Goal: Check status: Check status

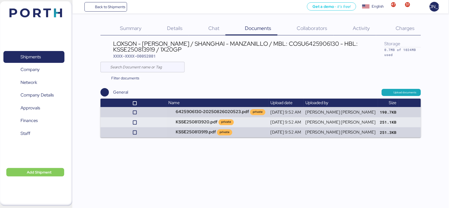
click at [139, 26] on span "Summary" at bounding box center [131, 28] width 22 height 7
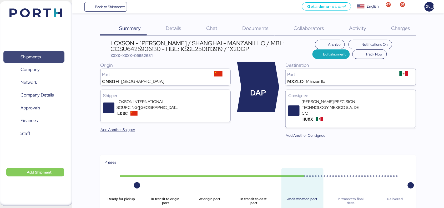
click at [22, 56] on span "Shipments" at bounding box center [31, 57] width 20 height 8
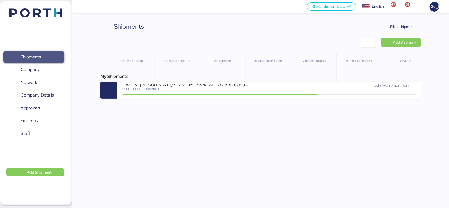
click at [26, 57] on span "Shipments" at bounding box center [31, 57] width 20 height 8
click at [397, 23] on span "Filter shipments" at bounding box center [400, 26] width 33 height 7
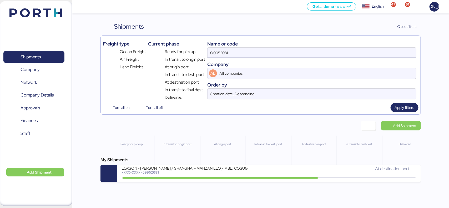
drag, startPoint x: 192, startPoint y: 57, endPoint x: 190, endPoint y: 57, distance: 2.6
click at [190, 57] on div "Freight type Ocean Freight Air Freight Land Freight Current phase Ready for pic…" at bounding box center [261, 69] width 316 height 63
paste input "A0052100"
type input "A0052100"
click at [403, 107] on span "Apply filters" at bounding box center [404, 107] width 19 height 6
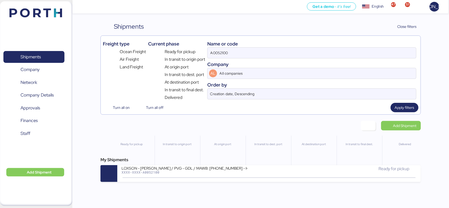
click at [195, 176] on div "LOXSON - [PERSON_NAME] / PVG - GDL / MAWB: [PHONE_NUMBER] - HAWB: LXN25080718 X…" at bounding box center [196, 171] width 148 height 11
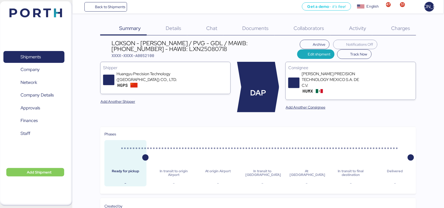
click at [264, 28] on span "Documents" at bounding box center [256, 28] width 26 height 7
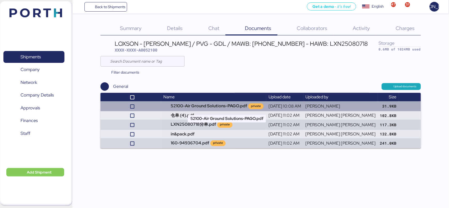
click at [228, 106] on td "52100-Air Ground Solutions-PAGO.pdf private" at bounding box center [213, 106] width 105 height 10
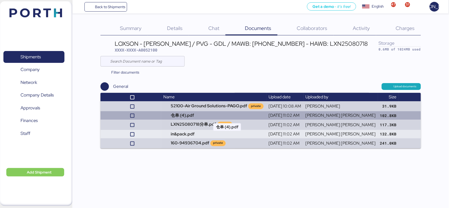
click at [202, 118] on td "仓单 (4).pdf" at bounding box center [213, 115] width 105 height 8
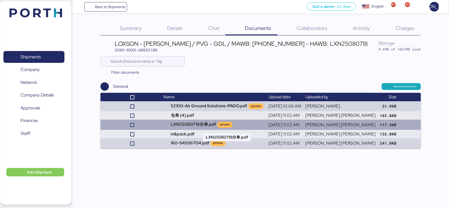
click at [193, 127] on td "LXN25080718分单.pdf private" at bounding box center [213, 125] width 105 height 10
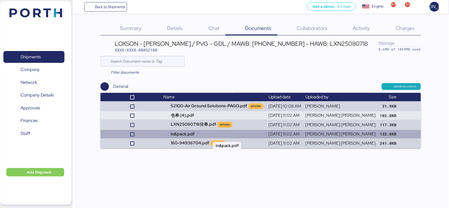
click at [206, 136] on td "in&pack.pdf" at bounding box center [213, 134] width 105 height 8
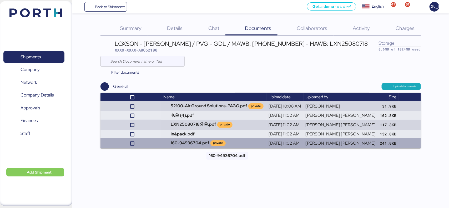
click at [202, 144] on td "160-94936704.pdf private" at bounding box center [213, 143] width 105 height 10
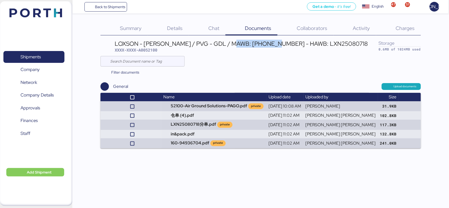
drag, startPoint x: 235, startPoint y: 42, endPoint x: 276, endPoint y: 43, distance: 41.9
click at [276, 43] on div "LOXSON - [PERSON_NAME] / PVG - GDL / MAWB: [PHONE_NUMBER] - HAWB: LXN25080718" at bounding box center [241, 44] width 253 height 6
copy div "[PHONE_NUMBER]"
click at [33, 58] on span "Shipments" at bounding box center [31, 57] width 20 height 8
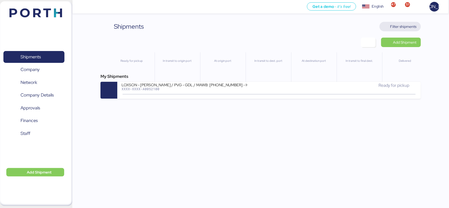
click at [398, 25] on span "Filter shipments" at bounding box center [404, 26] width 26 height 6
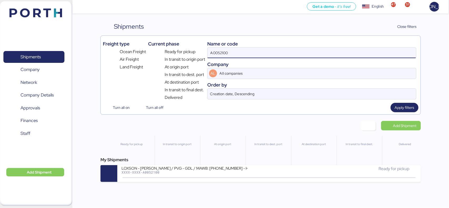
drag, startPoint x: 233, startPoint y: 52, endPoint x: 197, endPoint y: 55, distance: 37.0
click at [197, 55] on div "Freight type Ocean Freight Air Freight Land Freight Current phase Ready for pic…" at bounding box center [261, 69] width 316 height 63
paste input "3"
type input "A0052103"
click at [403, 107] on span "Apply filters" at bounding box center [404, 107] width 19 height 6
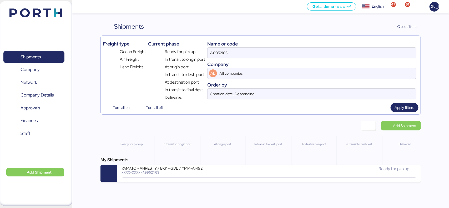
click at [151, 167] on div "YAMATO - AHRESTY / BKK - GDL / YMM-AI-192" at bounding box center [185, 168] width 126 height 4
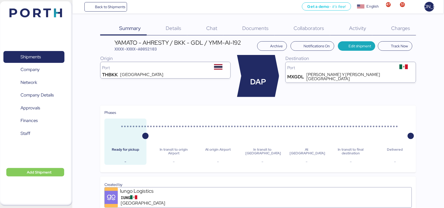
click at [265, 24] on div "Documents 0" at bounding box center [248, 29] width 51 height 14
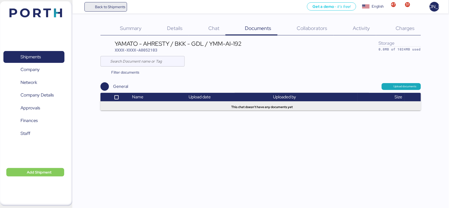
click at [114, 5] on span "Back to Shipments" at bounding box center [110, 7] width 30 height 6
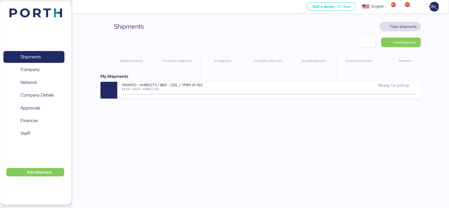
click at [407, 23] on span "Filter shipments" at bounding box center [404, 26] width 26 height 6
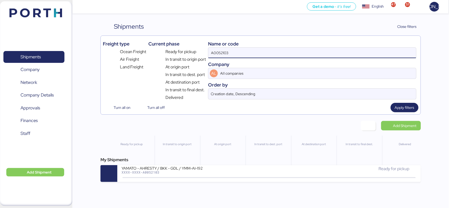
drag, startPoint x: 239, startPoint y: 53, endPoint x: 170, endPoint y: 55, distance: 68.7
click at [169, 53] on div "Freight type Ocean Freight Air Freight Land Freight Current phase Ready for pic…" at bounding box center [261, 69] width 316 height 63
paste input "O0052076"
type input "O0052076"
click at [412, 104] on span "Apply filters" at bounding box center [405, 107] width 28 height 9
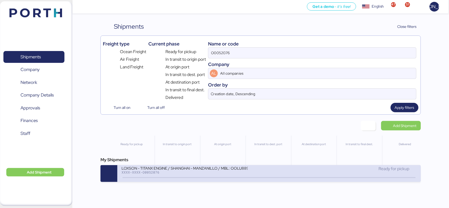
click at [193, 170] on div "LOXSON - TITANX ENGINE / SHANGHAI - MANZANILLO / MBL: OOLU8899436020 - HBL: SZM…" at bounding box center [185, 168] width 126 height 4
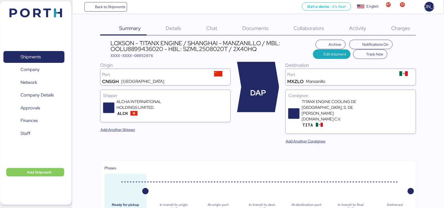
click at [257, 30] on span "Documents" at bounding box center [256, 28] width 26 height 7
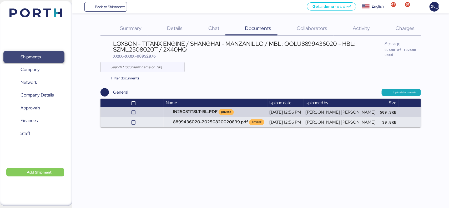
click at [35, 53] on span "Shipments" at bounding box center [34, 57] width 57 height 8
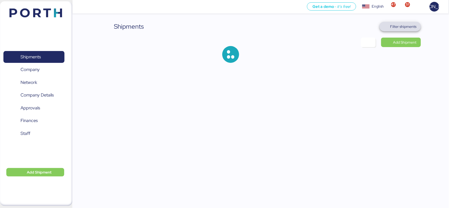
click at [397, 29] on span "Filter shipments" at bounding box center [404, 26] width 26 height 6
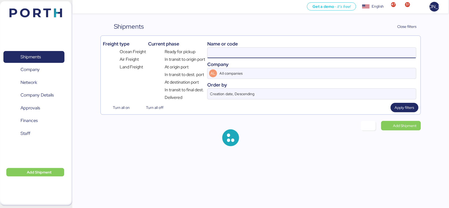
click at [228, 53] on input at bounding box center [312, 53] width 208 height 11
paste input "O0052176"
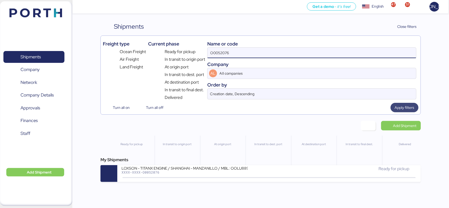
type input "O0052076"
click at [411, 107] on span "Apply filters" at bounding box center [404, 107] width 19 height 6
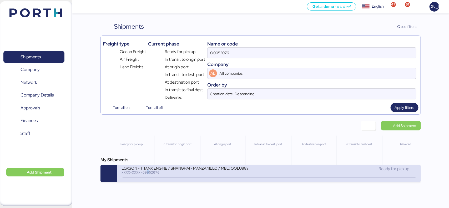
click at [147, 176] on div "LOXSON - TITANX ENGINE / SHANGHAI - MANZANILLO / MBL: OOLU8899436020 - HBL: SZM…" at bounding box center [196, 171] width 148 height 11
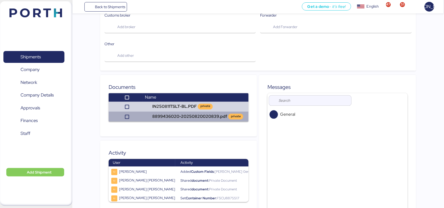
scroll to position [291, 0]
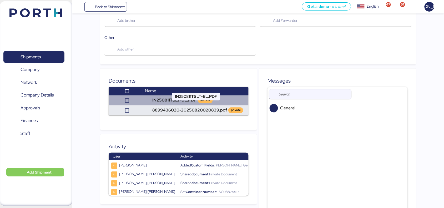
click at [181, 96] on td "IN250811TSLT-BL.PDF private" at bounding box center [196, 101] width 106 height 10
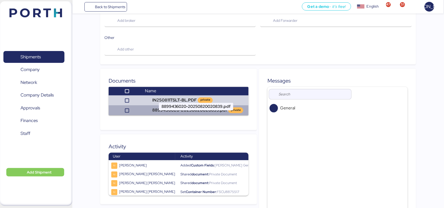
click at [170, 106] on td "8899436020-20250820020839.pdf private" at bounding box center [196, 111] width 106 height 10
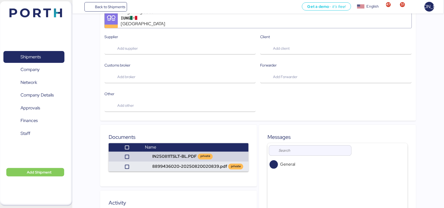
scroll to position [127, 0]
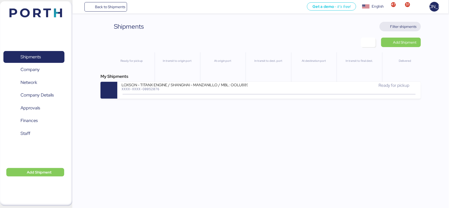
click at [402, 29] on span "Filter shipments" at bounding box center [404, 26] width 26 height 6
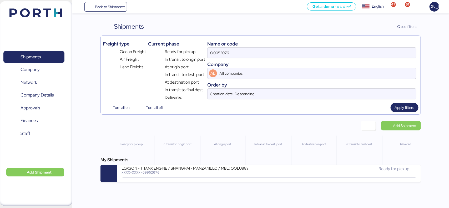
click at [236, 55] on input "O0052076" at bounding box center [312, 53] width 208 height 11
click at [412, 107] on span "Apply filters" at bounding box center [404, 107] width 19 height 6
drag, startPoint x: 170, startPoint y: 51, endPoint x: 167, endPoint y: 49, distance: 3.8
click at [167, 49] on div "Freight type Ocean Freight Air Freight Land Freight Current phase Ready for pic…" at bounding box center [261, 69] width 316 height 63
paste input "176"
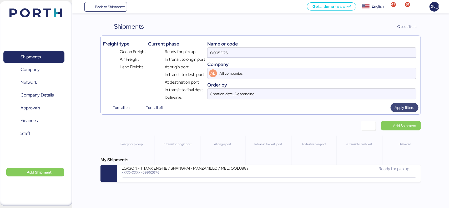
type input "O0052176"
click at [407, 108] on span "Apply filters" at bounding box center [404, 107] width 19 height 6
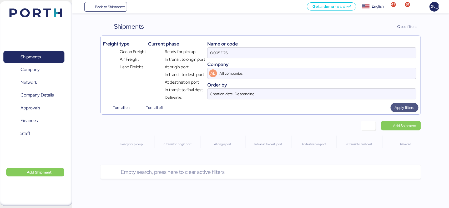
click at [402, 106] on span "Apply filters" at bounding box center [404, 107] width 19 height 6
click at [263, 134] on div "Shipments Clear Filters Close filters Freight type Ocean Freight Air Freight La…" at bounding box center [261, 100] width 320 height 157
click at [37, 55] on span "Shipments" at bounding box center [31, 57] width 20 height 8
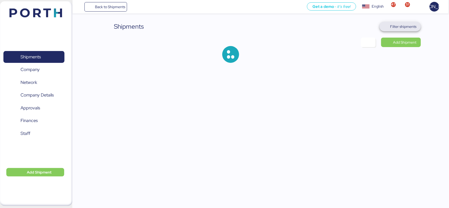
click at [406, 25] on span "Filter shipments" at bounding box center [404, 26] width 26 height 6
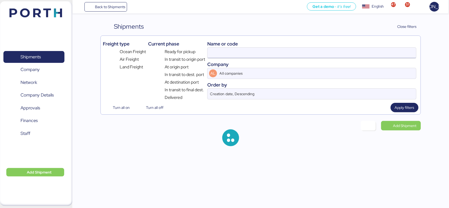
click at [224, 51] on input at bounding box center [312, 53] width 208 height 11
paste input "O0052176"
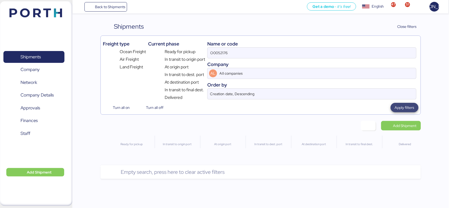
click at [411, 111] on span "Apply filters" at bounding box center [404, 107] width 19 height 6
drag, startPoint x: 413, startPoint y: 107, endPoint x: 411, endPoint y: 103, distance: 4.4
click at [412, 107] on span "Apply filters" at bounding box center [404, 107] width 19 height 6
drag, startPoint x: 253, startPoint y: 51, endPoint x: 88, endPoint y: 64, distance: 165.1
click at [88, 64] on div "Shipments Clear Filters Close filters Freight type Ocean Freight Air Freight La…" at bounding box center [224, 89] width 449 height 179
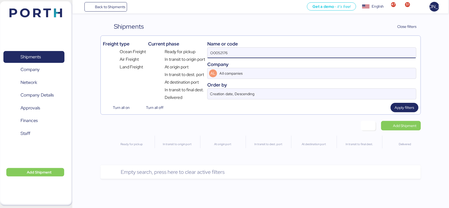
paste input "OLU8899436020"
type input "OOLU8899436020"
click at [405, 107] on span "Apply filters" at bounding box center [404, 107] width 19 height 6
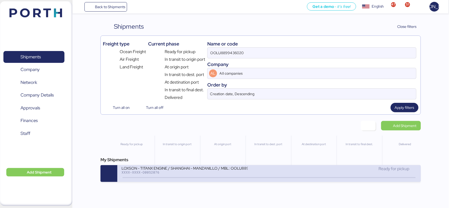
click at [175, 174] on div "XXXX-XXXX-O0052076" at bounding box center [185, 173] width 126 height 4
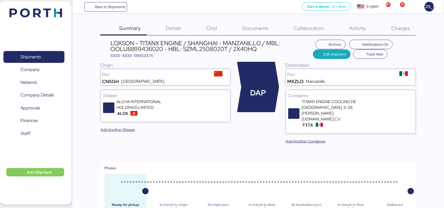
click at [250, 30] on span "Documents" at bounding box center [256, 28] width 26 height 7
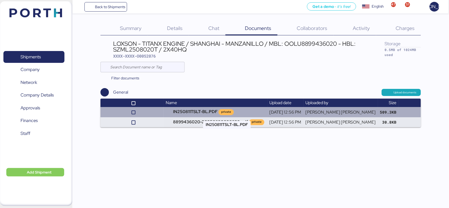
click at [202, 113] on td "IN250811TSLT-BL.PDF private" at bounding box center [216, 112] width 104 height 10
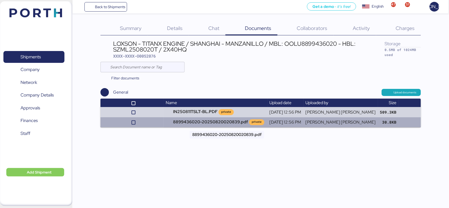
click at [215, 126] on td "8899436020-20250820020839.pdf private" at bounding box center [216, 122] width 104 height 10
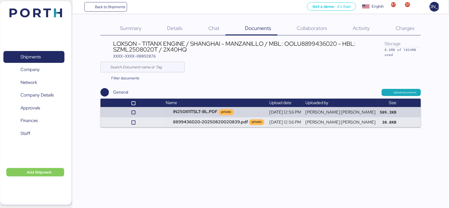
click at [124, 27] on span "Summary" at bounding box center [131, 28] width 22 height 7
